Goal: Obtain resource: Download file/media

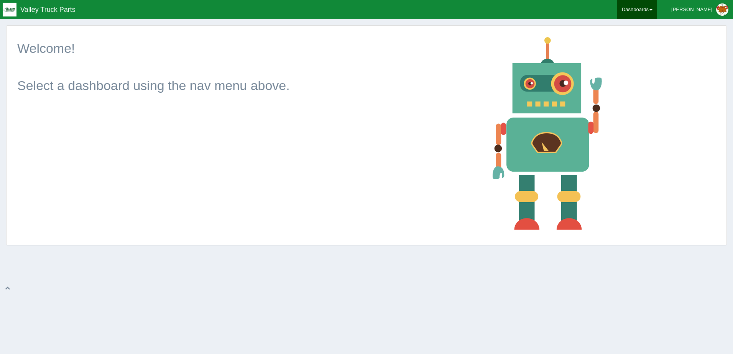
click at [657, 13] on link "Dashboards" at bounding box center [637, 9] width 40 height 19
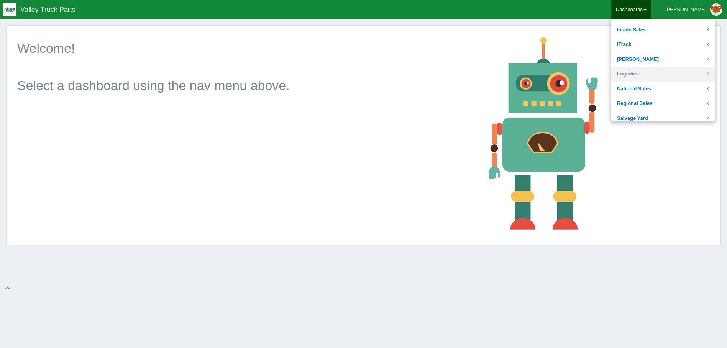
scroll to position [153, 0]
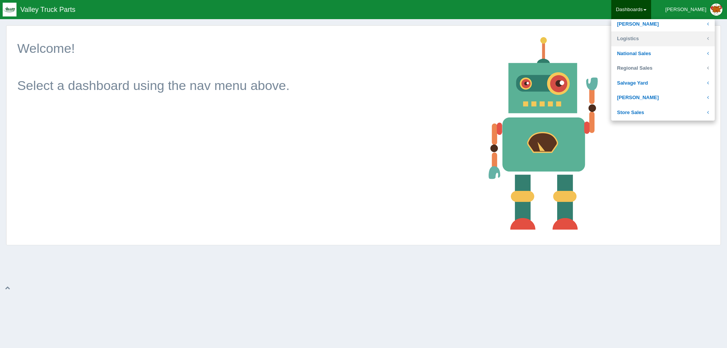
click at [662, 72] on link "Regional Sales" at bounding box center [662, 68] width 103 height 15
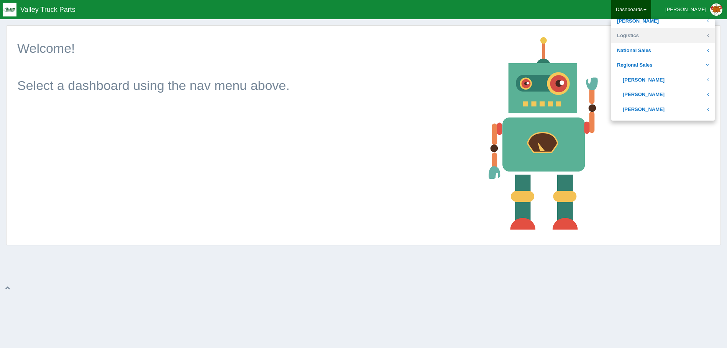
click at [657, 35] on link "Logistics" at bounding box center [662, 35] width 103 height 15
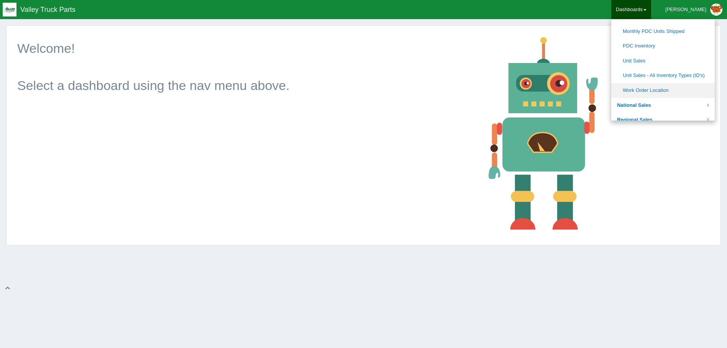
scroll to position [230, 0]
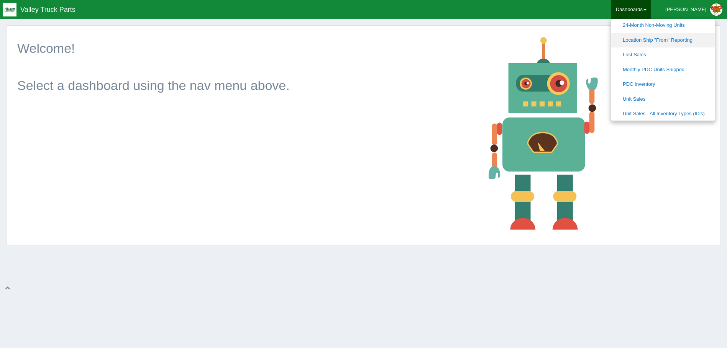
click at [678, 41] on link "Location Ship "From" Reporting" at bounding box center [662, 40] width 103 height 15
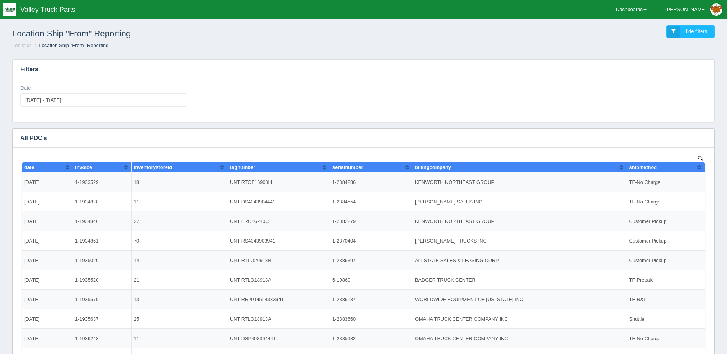
click at [102, 90] on div "Date 2025-09-29 - 2025-09-29" at bounding box center [103, 96] width 167 height 22
type input "2025-09-29"
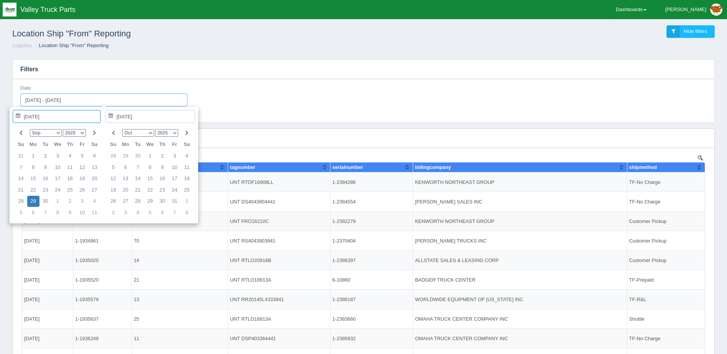
click at [98, 99] on input "2025-09-29 - 2025-09-29" at bounding box center [103, 100] width 167 height 13
type input "2025-09-01"
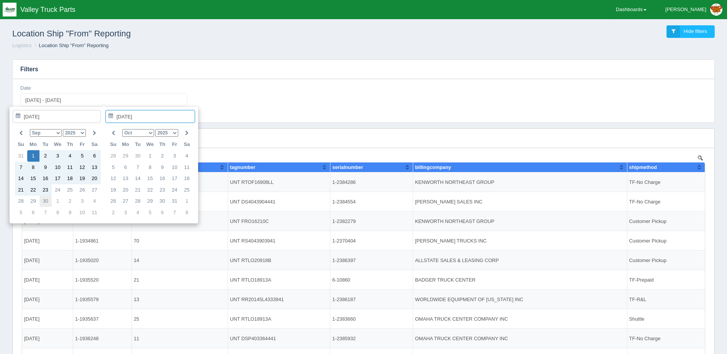
type input "2025-09-30"
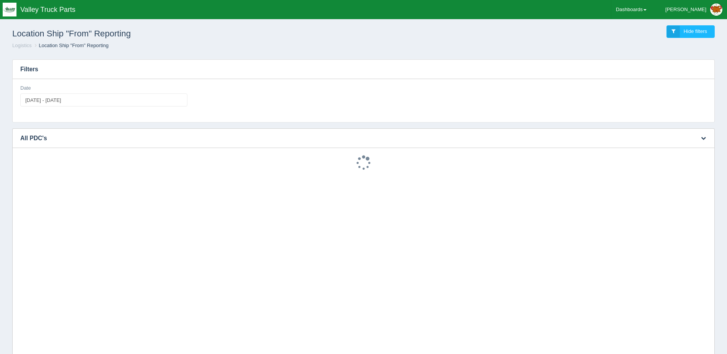
type input "2025-09-01 - 2025-09-30"
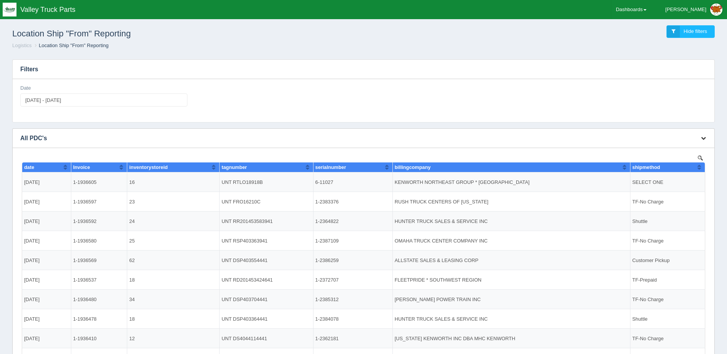
click at [703, 136] on icon "button" at bounding box center [703, 138] width 5 height 5
click at [676, 151] on link "Download CSV" at bounding box center [677, 149] width 61 height 11
drag, startPoint x: 499, startPoint y: 49, endPoint x: 497, endPoint y: 43, distance: 5.5
click at [498, 48] on ol "Logistics Location Ship "From" Reporting" at bounding box center [363, 45] width 715 height 7
click at [649, 7] on link "Dashboards" at bounding box center [631, 9] width 40 height 19
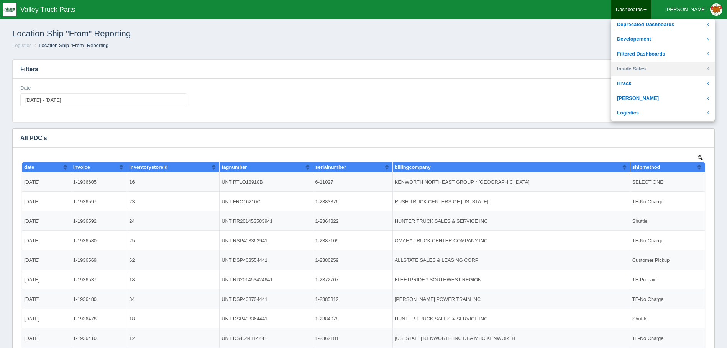
scroll to position [77, 0]
click at [661, 112] on link "Logistics" at bounding box center [662, 112] width 103 height 15
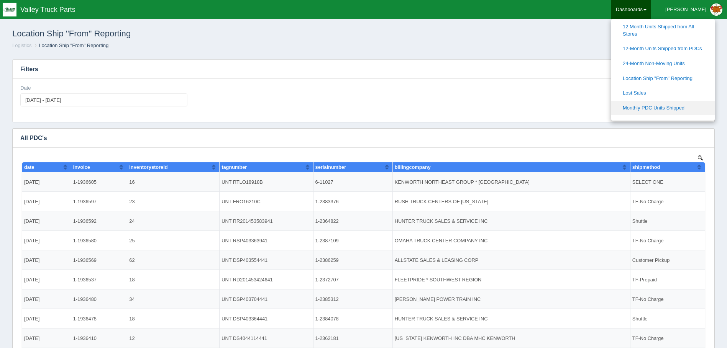
scroll to position [230, 0]
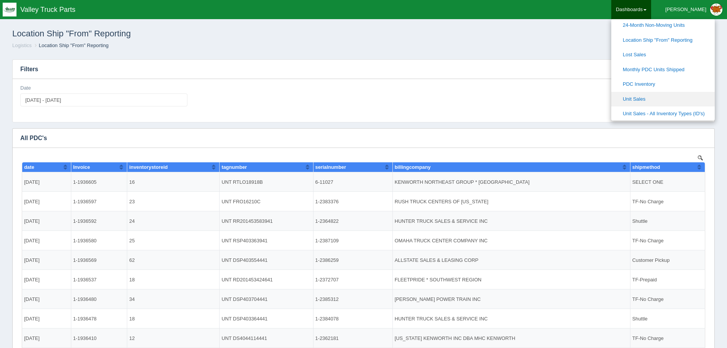
click at [682, 97] on link "Unit Sales" at bounding box center [662, 99] width 103 height 15
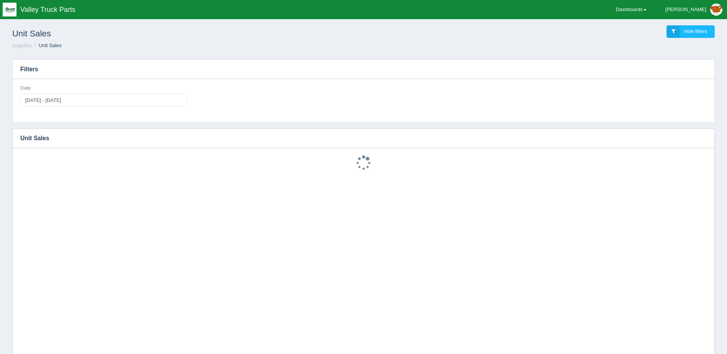
click at [425, 79] on div "Filters" at bounding box center [364, 69] width 702 height 19
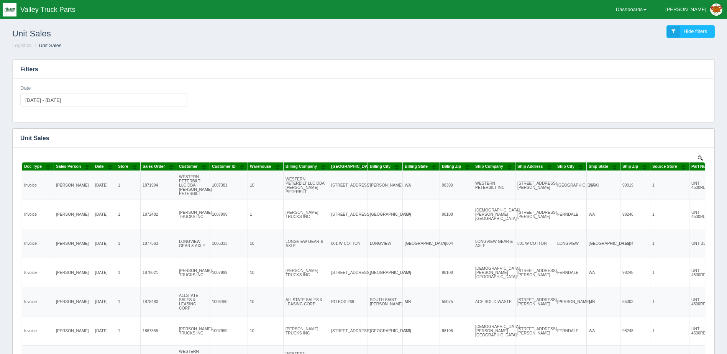
drag, startPoint x: 443, startPoint y: 127, endPoint x: 669, endPoint y: 123, distance: 226.2
click at [452, 127] on div "Filters Date 2024-09-29 - 2025-09-29 Download CSV View all results Unit Sales N…" at bounding box center [363, 255] width 715 height 405
click at [703, 136] on icon "button" at bounding box center [703, 138] width 5 height 5
click at [682, 146] on link "Download CSV" at bounding box center [677, 149] width 61 height 11
click at [682, 149] on link "Download CSV" at bounding box center [677, 149] width 61 height 11
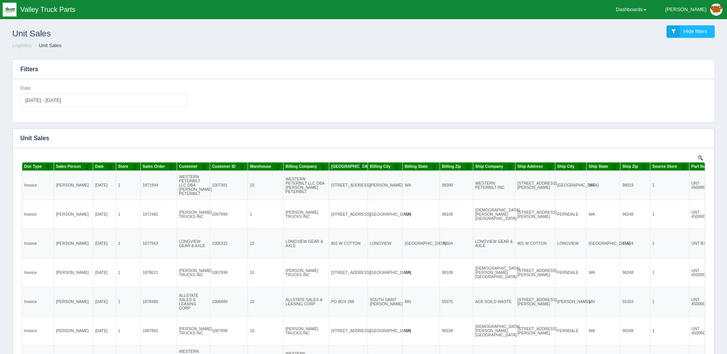
click at [254, 81] on div "Date 2024-09-29 - 2025-09-29" at bounding box center [364, 100] width 702 height 43
